Goal: Task Accomplishment & Management: Use online tool/utility

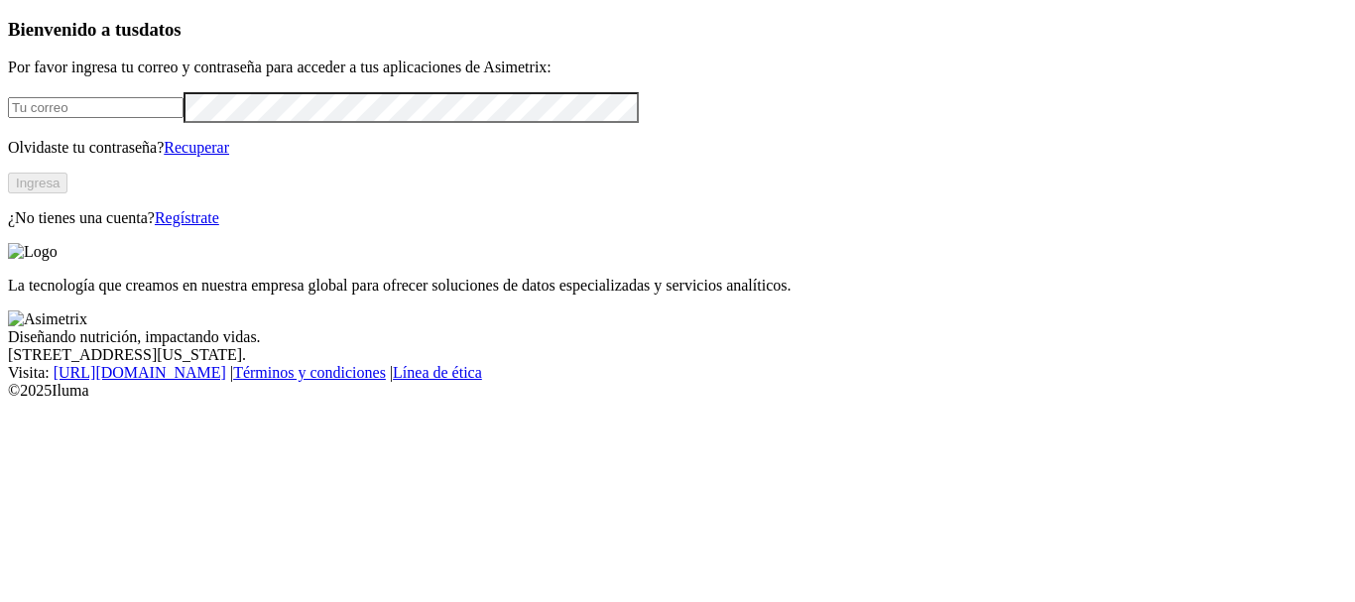
type input "[PERSON_NAME][EMAIL_ADDRESS][PERSON_NAME][DOMAIN_NAME]"
click at [67, 193] on button "Ingresa" at bounding box center [38, 183] width 60 height 21
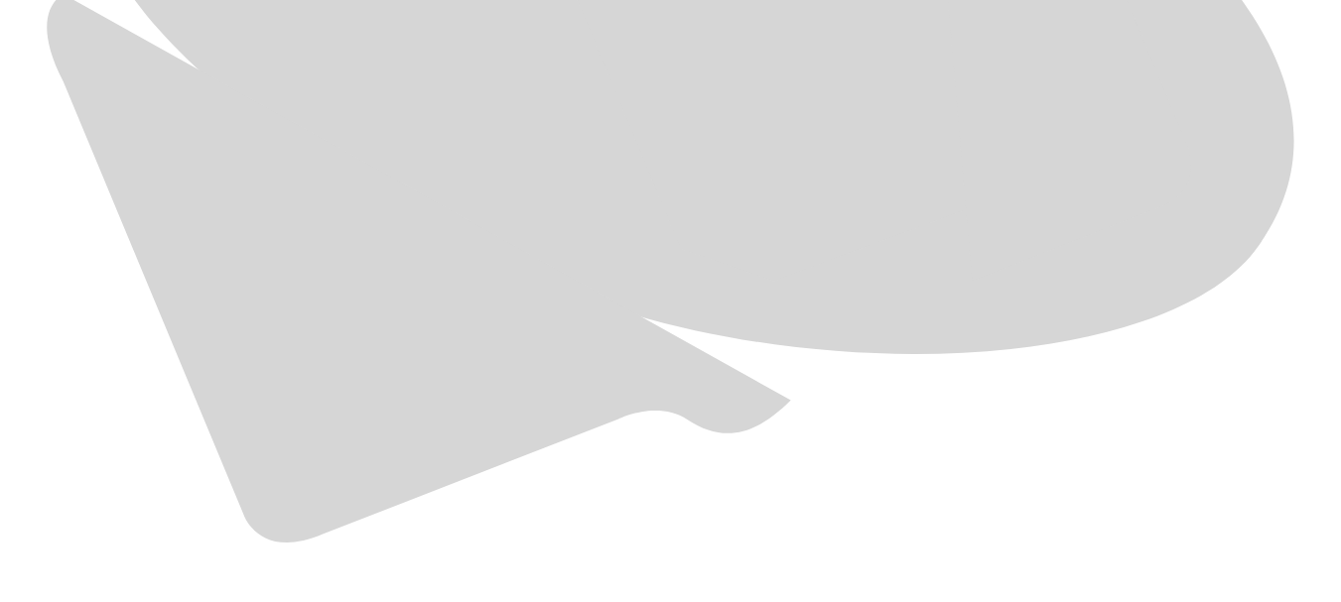
scroll to position [1486, 0]
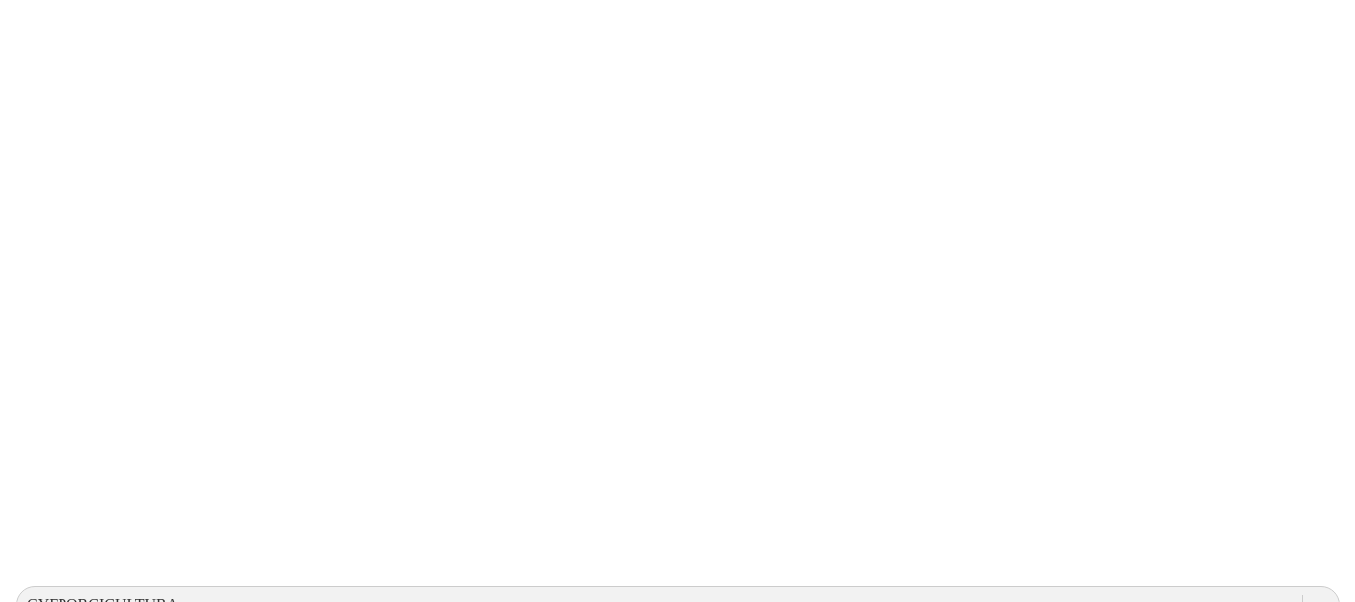
scroll to position [0, 0]
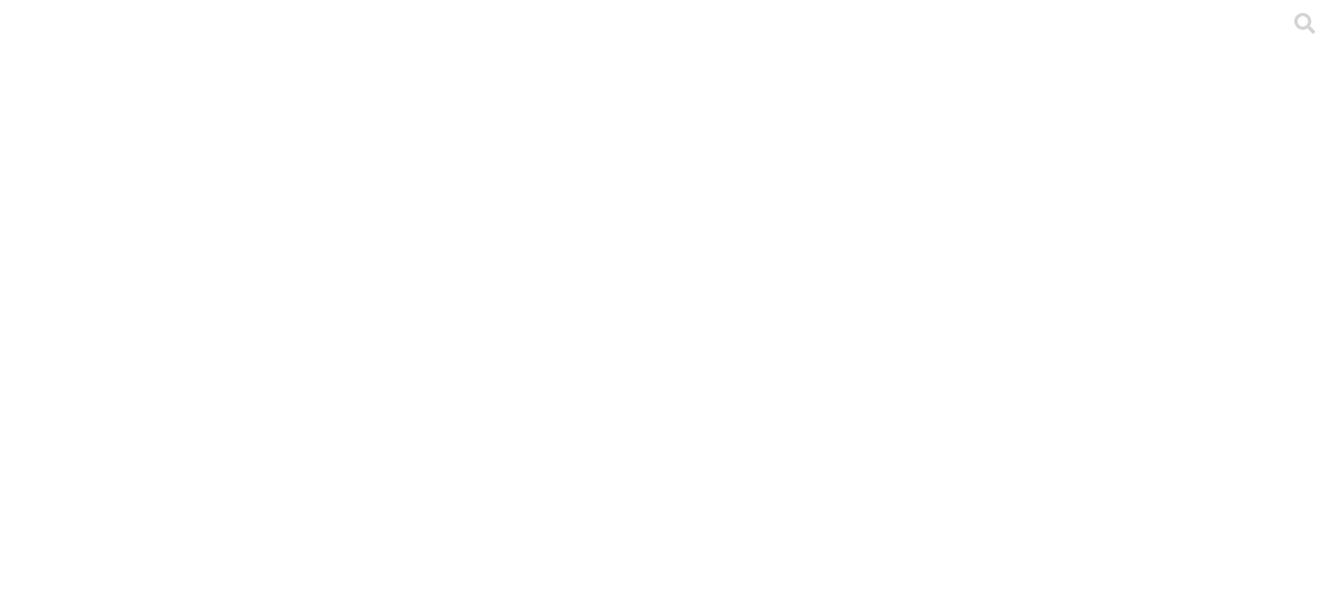
type input "PRT - JUAN FONSECA - VALLE - 2025.xlsx"
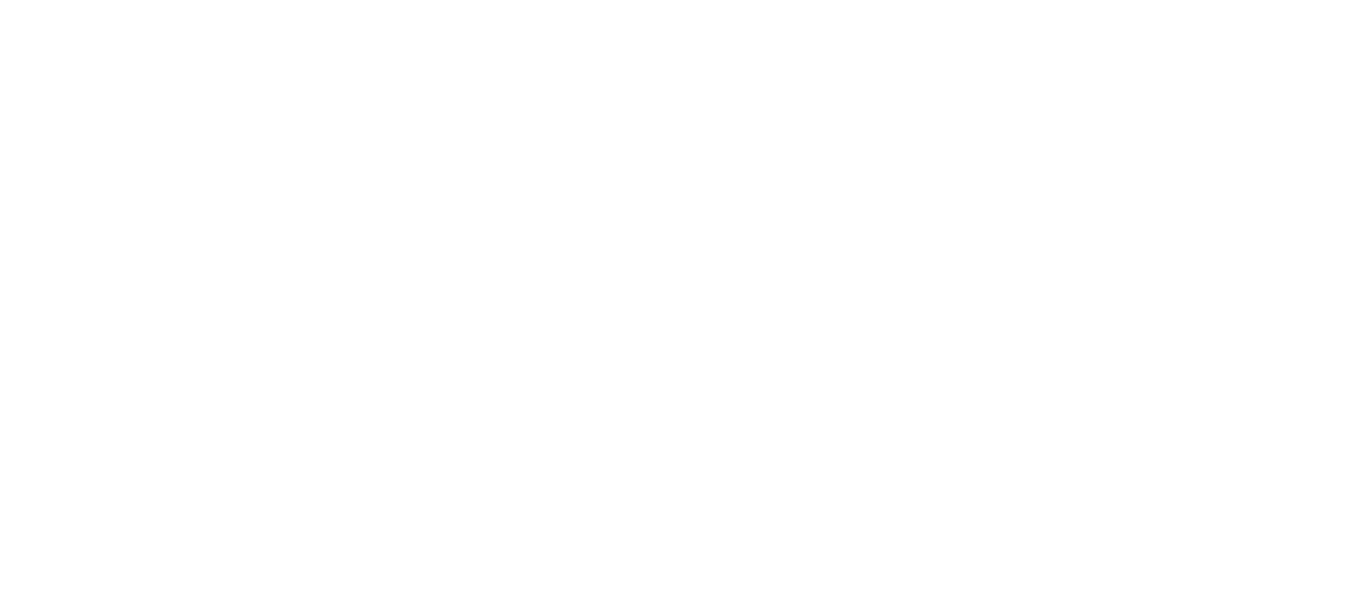
type input "ZARAGOZA"
click at [39, 374] on icon at bounding box center [39, 405] width 62 height 62
